Goal: Task Accomplishment & Management: Use online tool/utility

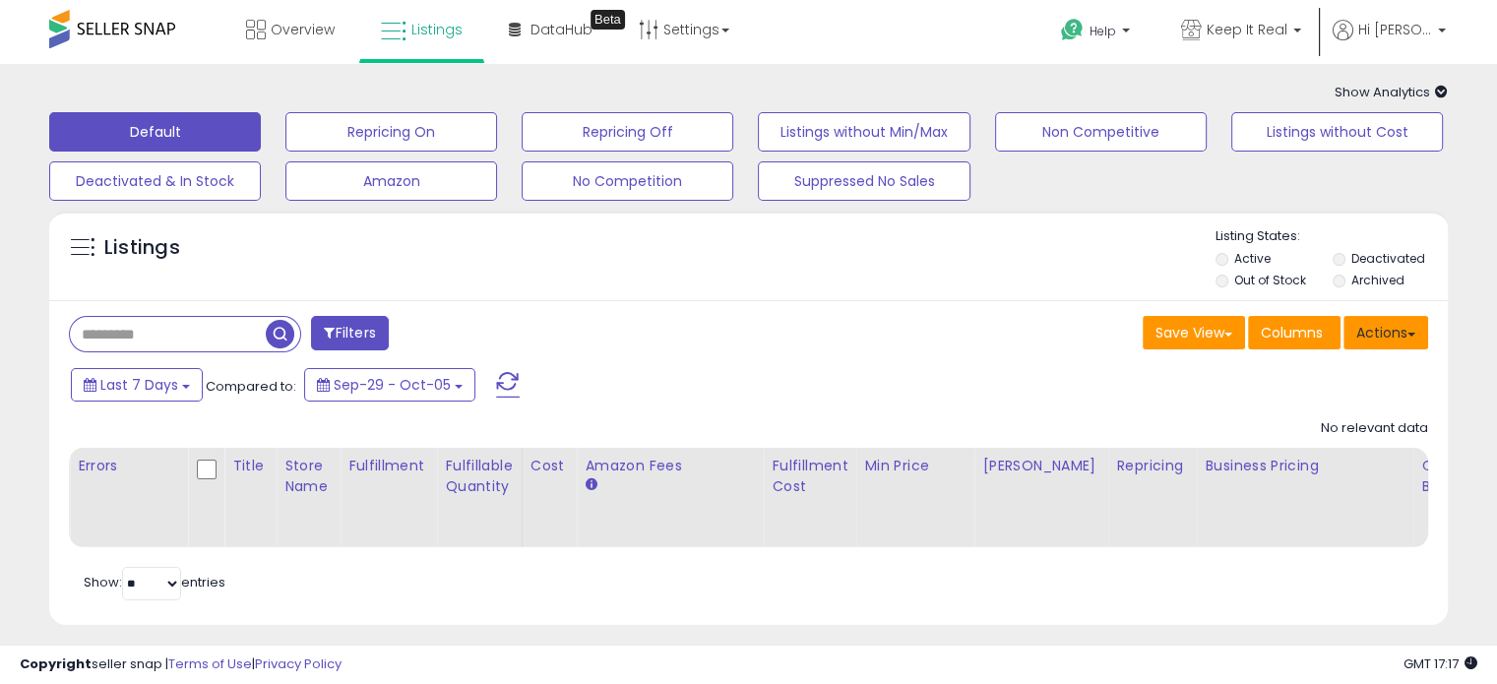
click at [1388, 334] on button "Actions" at bounding box center [1386, 332] width 85 height 33
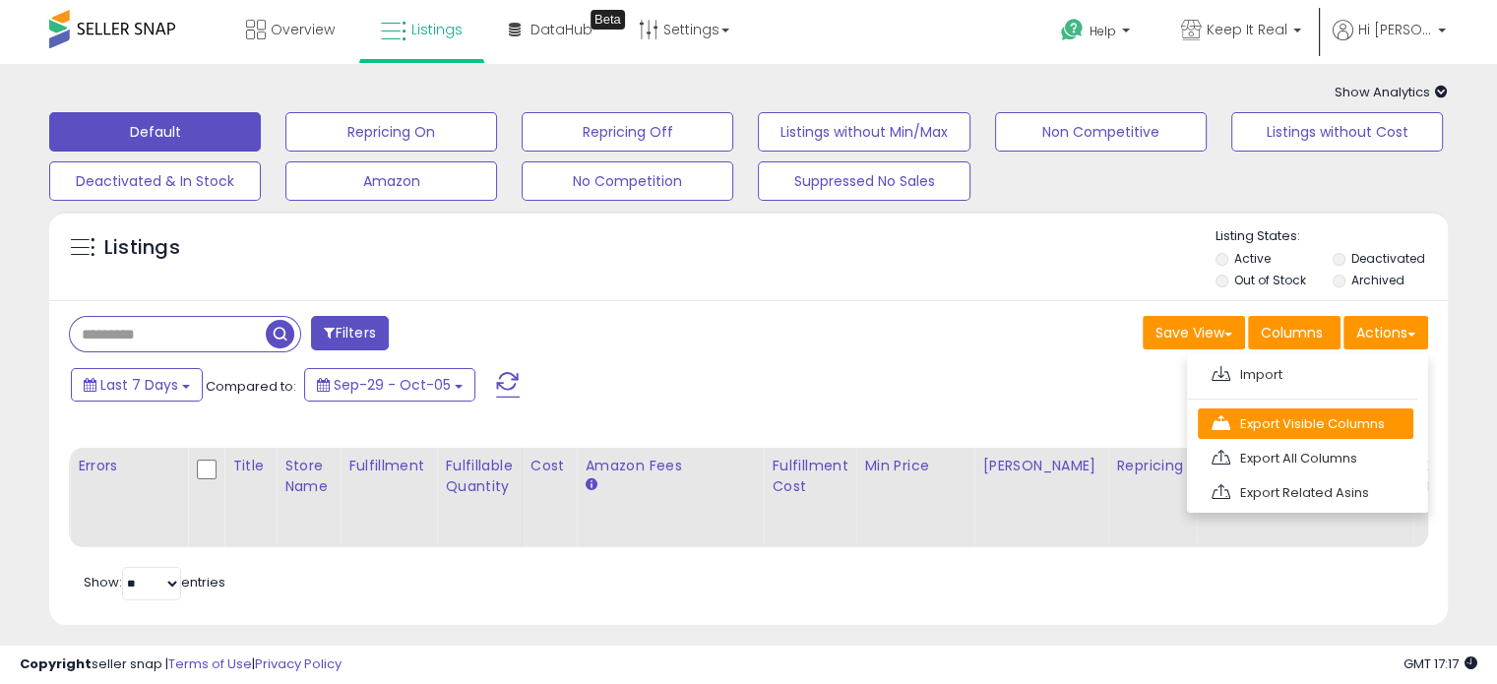
click at [1307, 424] on link "Export Visible Columns" at bounding box center [1306, 424] width 216 height 31
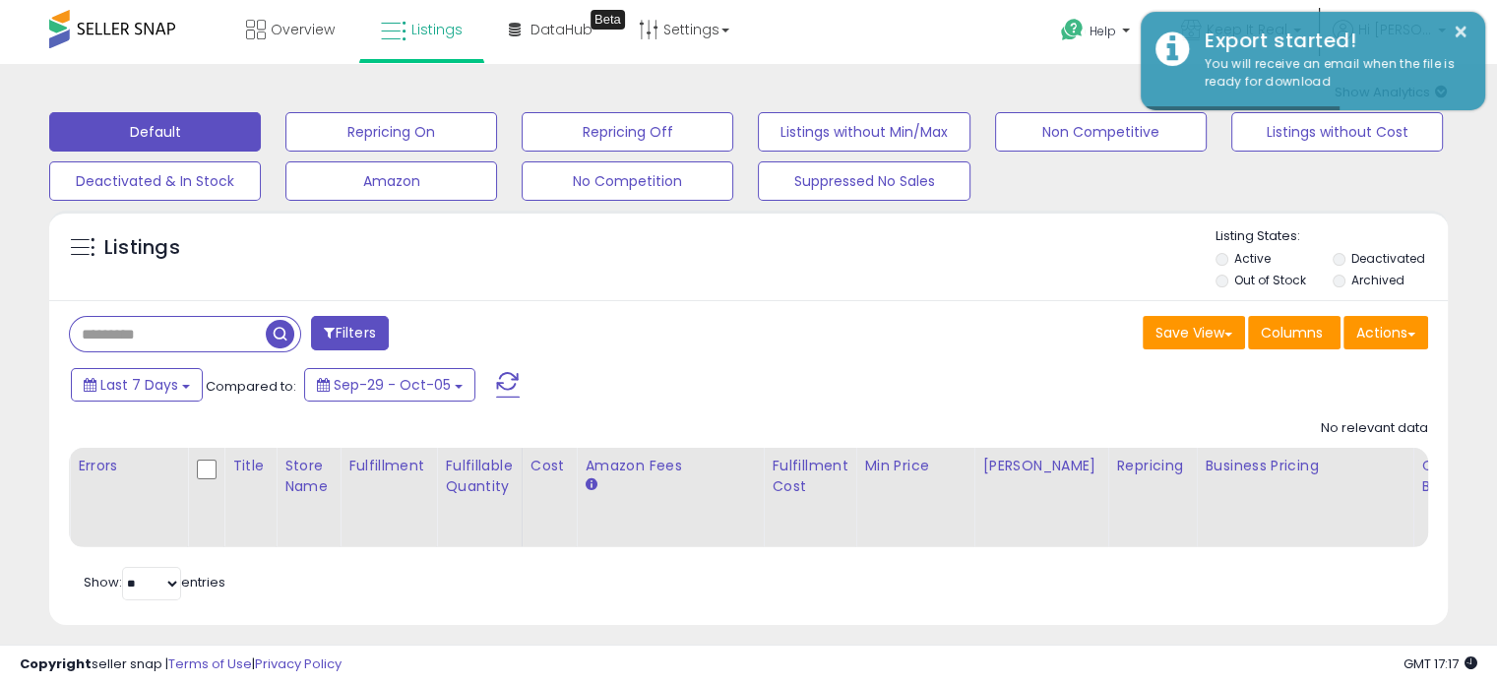
click at [2, 16] on div "Overview Listings Beta" at bounding box center [479, 42] width 988 height 84
